Goal: Task Accomplishment & Management: Manage account settings

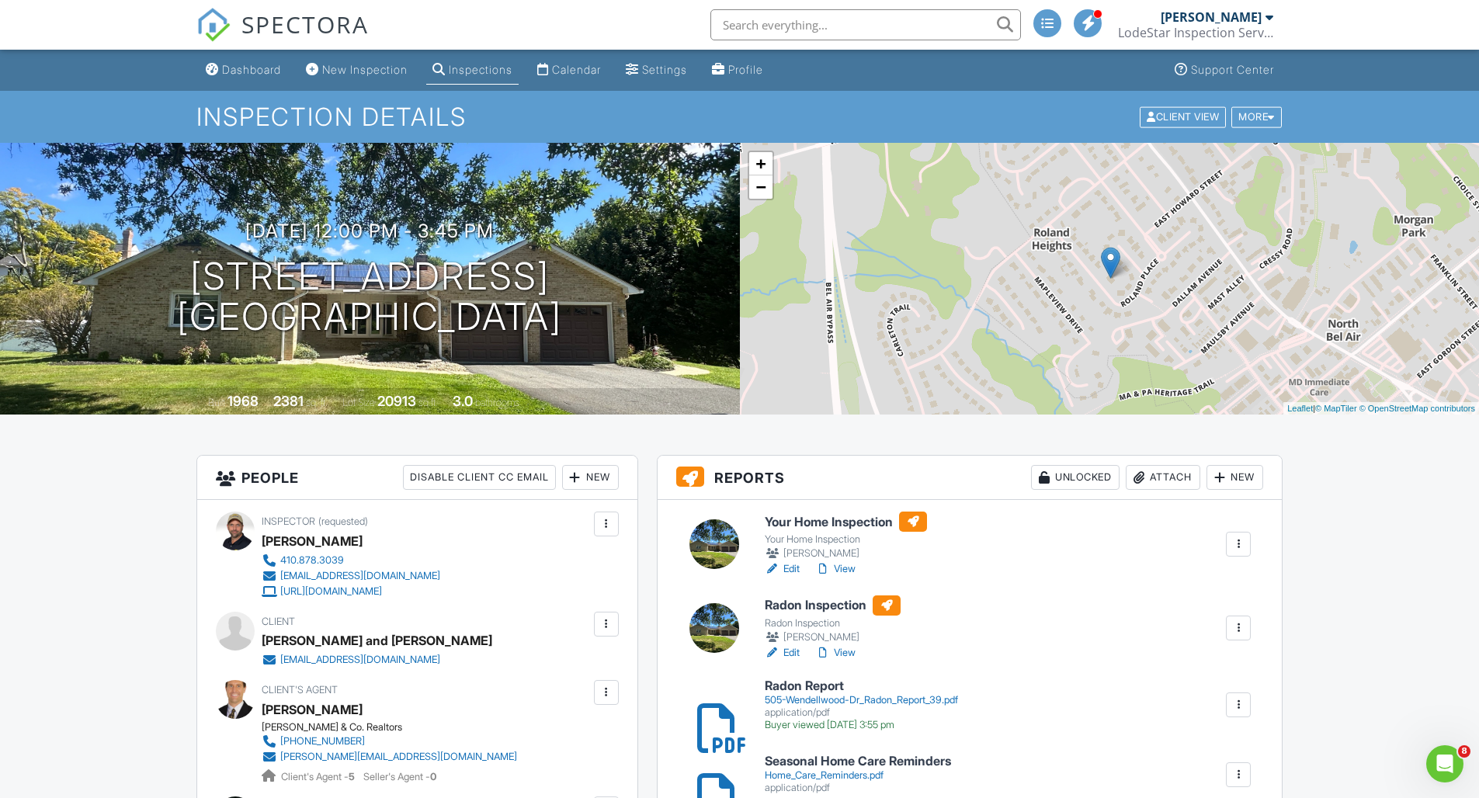
click at [1139, 471] on div at bounding box center [1139, 478] width 16 height 16
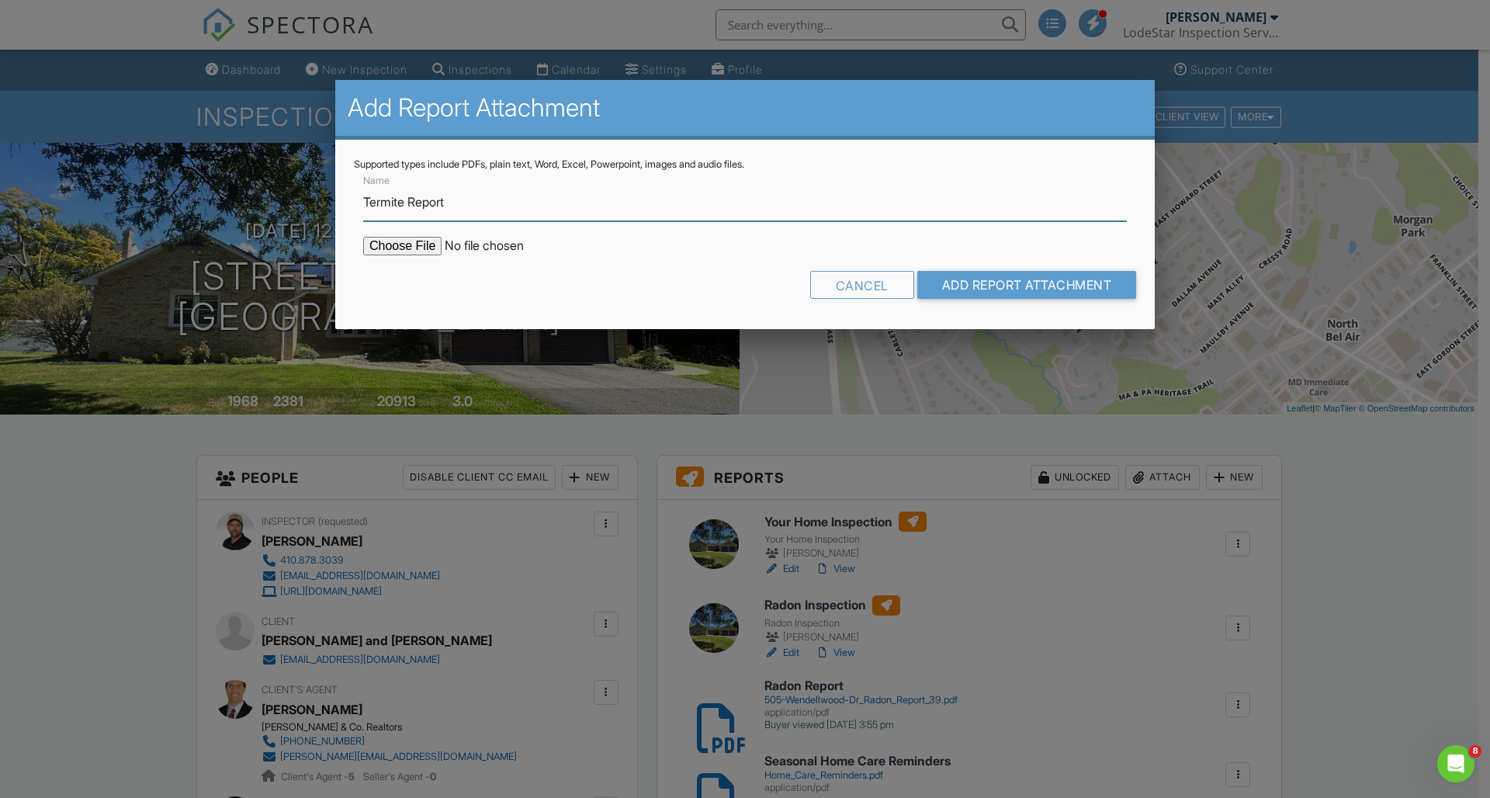
type input "Termite Report"
click at [430, 248] on input "file" at bounding box center [495, 246] width 264 height 19
type input "C:\fakepath\505 Wendellwood Dr Termite Report.pdf"
click at [983, 280] on input "Add Report Attachment" at bounding box center [1027, 285] width 220 height 28
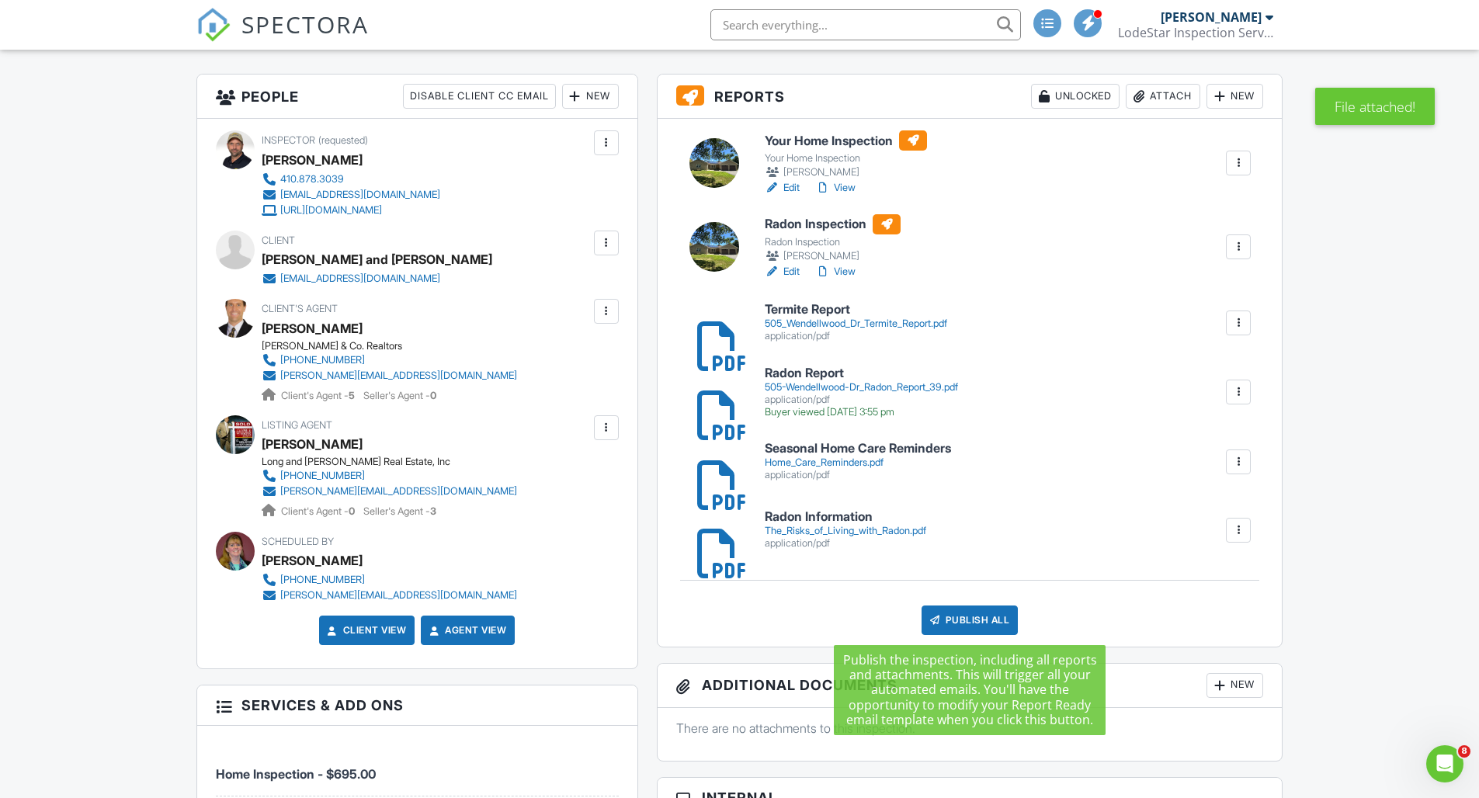
click at [955, 619] on div "Publish All" at bounding box center [969, 619] width 97 height 29
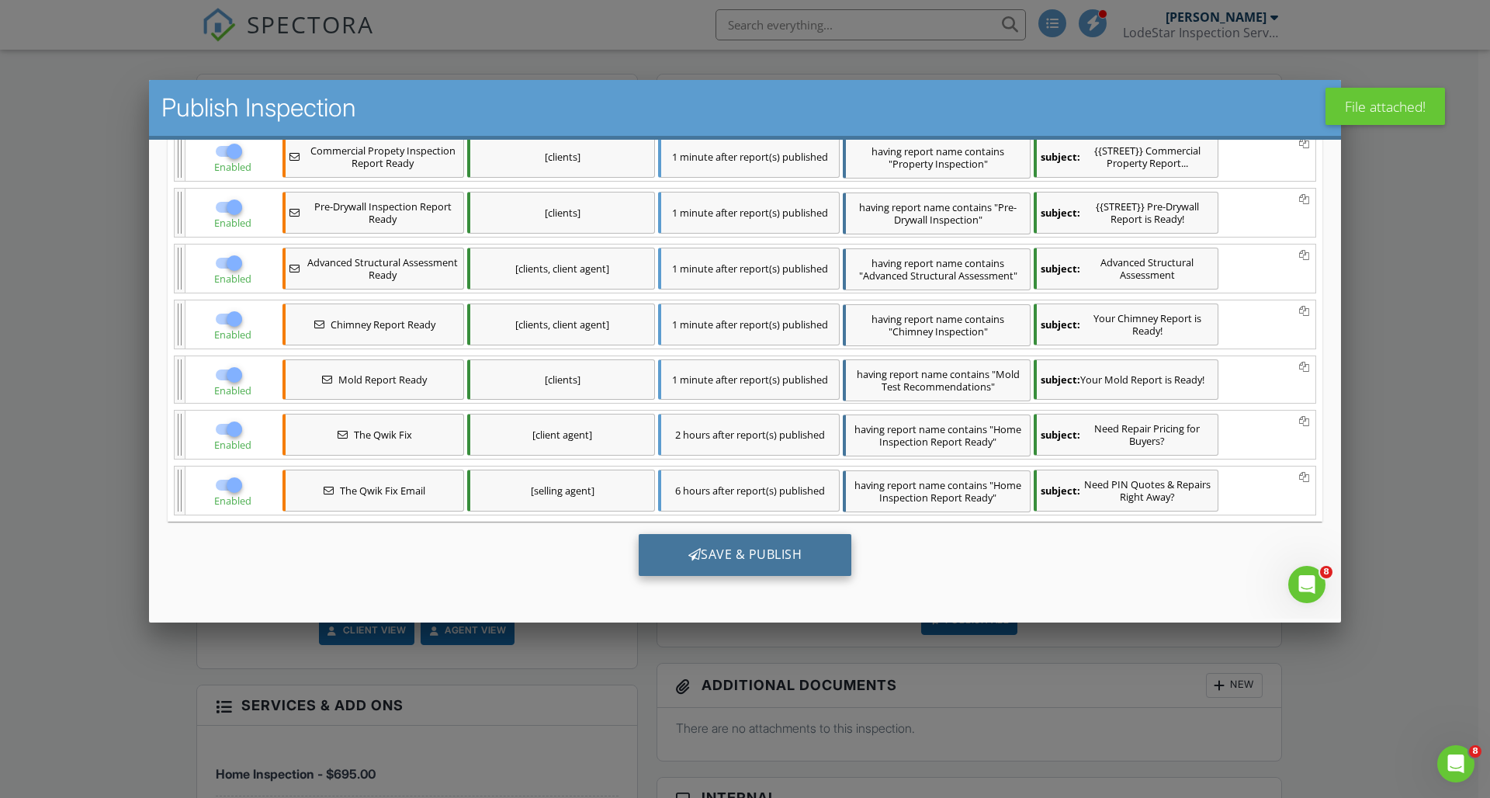
scroll to position [512, 0]
click at [754, 555] on div "Save & Publish" at bounding box center [745, 554] width 213 height 42
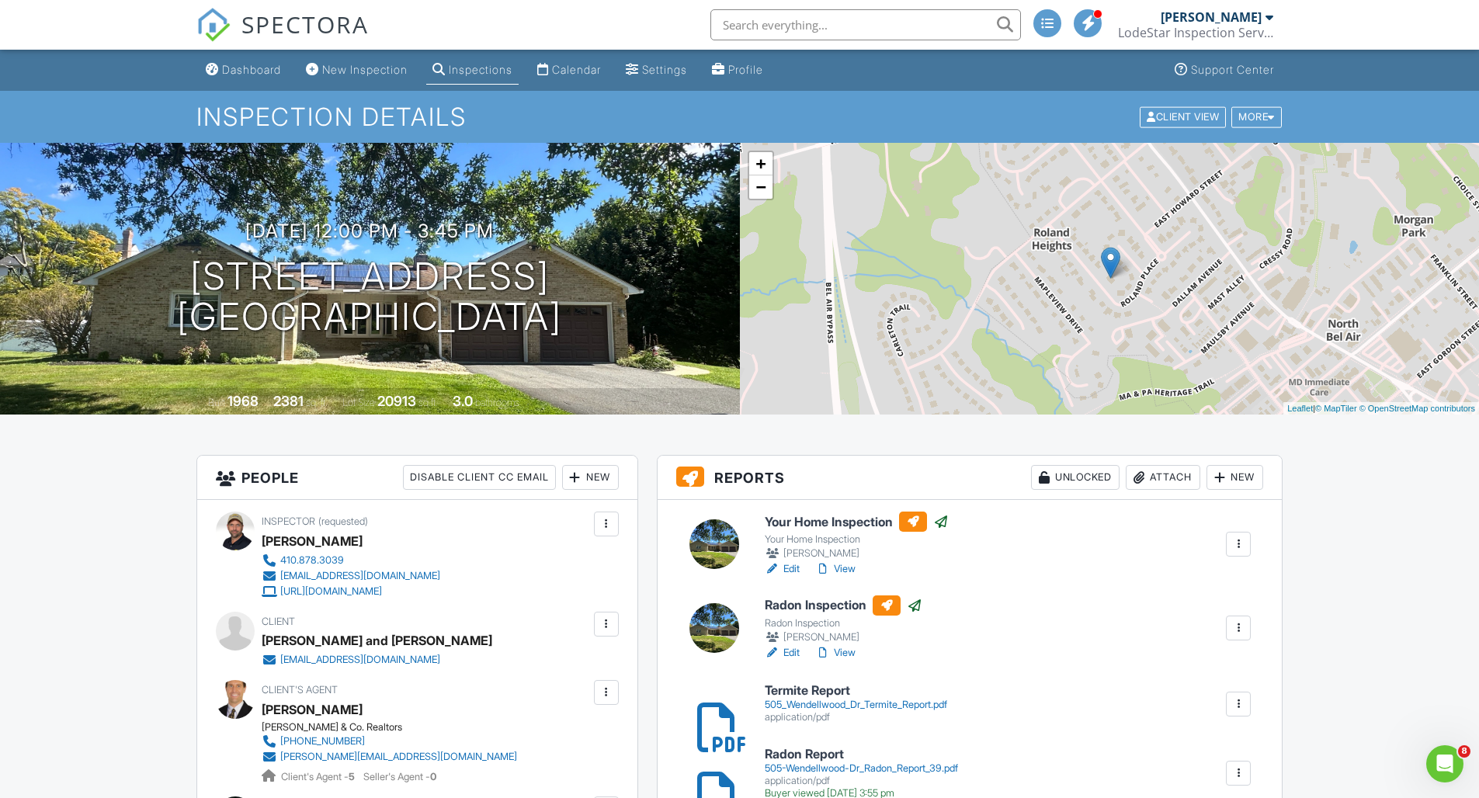
click at [256, 68] on div "Dashboard" at bounding box center [251, 69] width 59 height 13
